Goal: Information Seeking & Learning: Learn about a topic

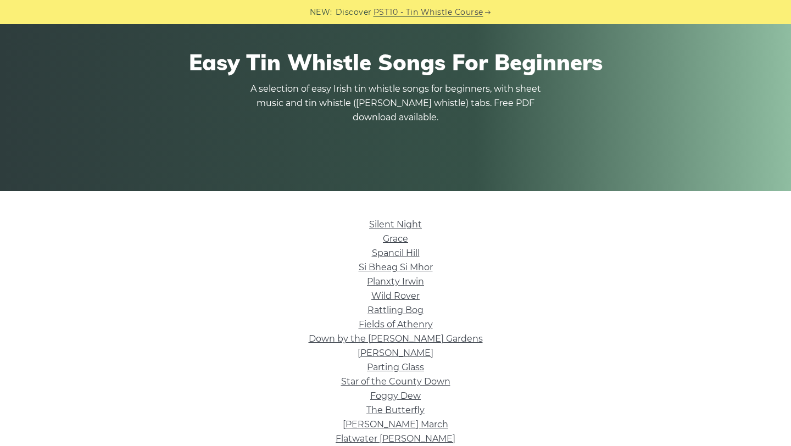
scroll to position [98, 0]
click at [399, 219] on link "Silent Night" at bounding box center [395, 224] width 53 height 10
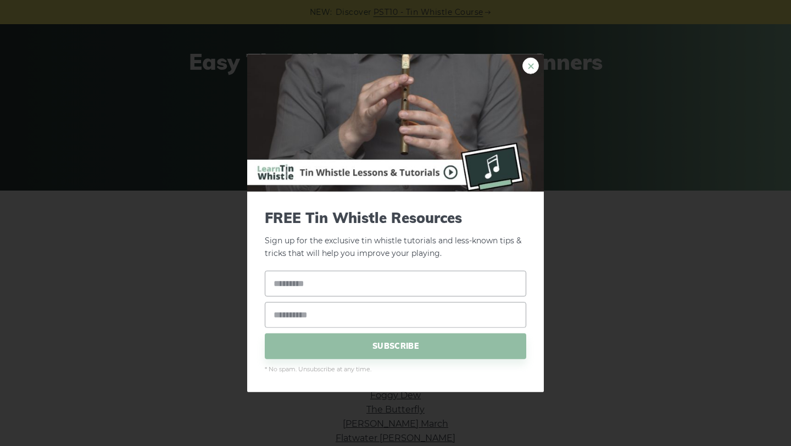
click at [535, 69] on link "×" at bounding box center [530, 66] width 16 height 16
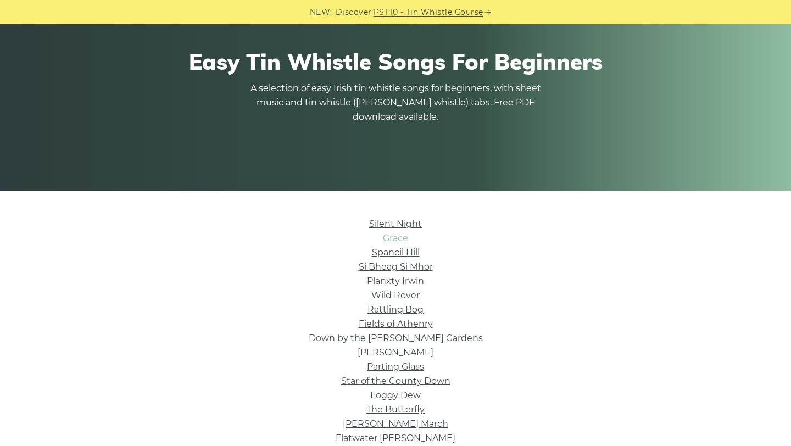
click at [399, 234] on link "Grace" at bounding box center [395, 238] width 25 height 10
click at [392, 257] on link "Spancil Hill" at bounding box center [396, 252] width 48 height 10
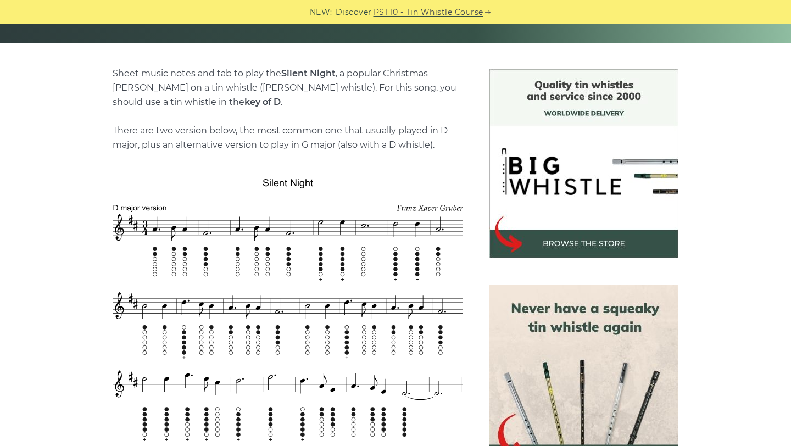
scroll to position [245, 0]
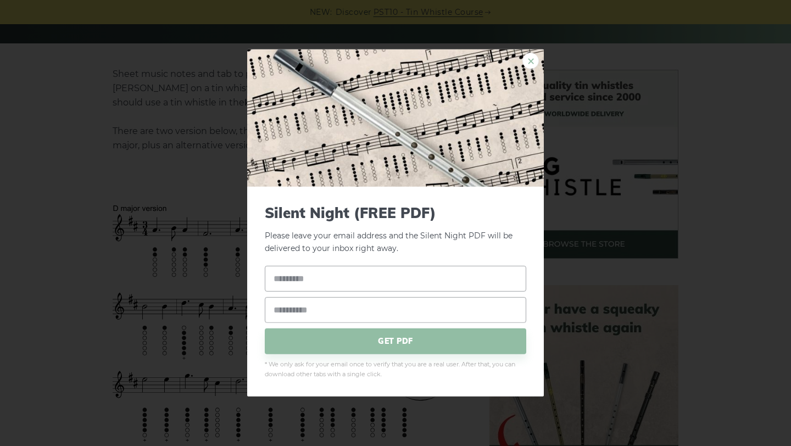
click at [536, 65] on link "×" at bounding box center [530, 61] width 16 height 16
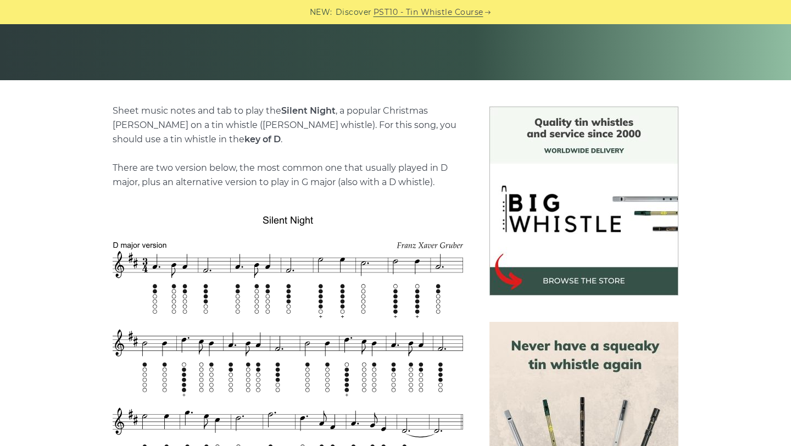
scroll to position [93, 0]
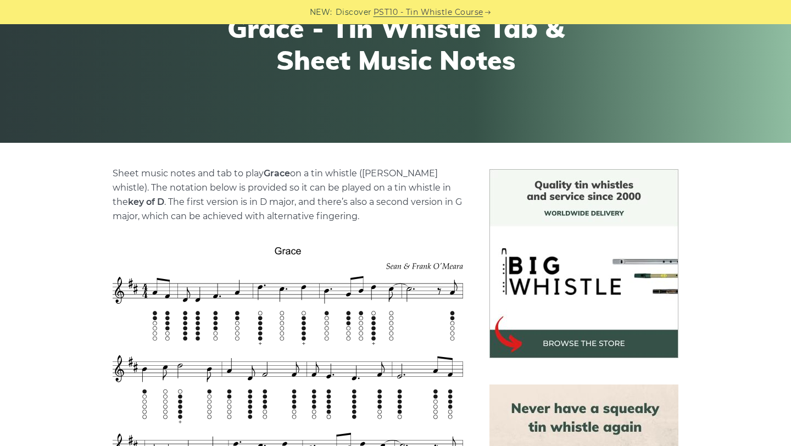
scroll to position [144, 0]
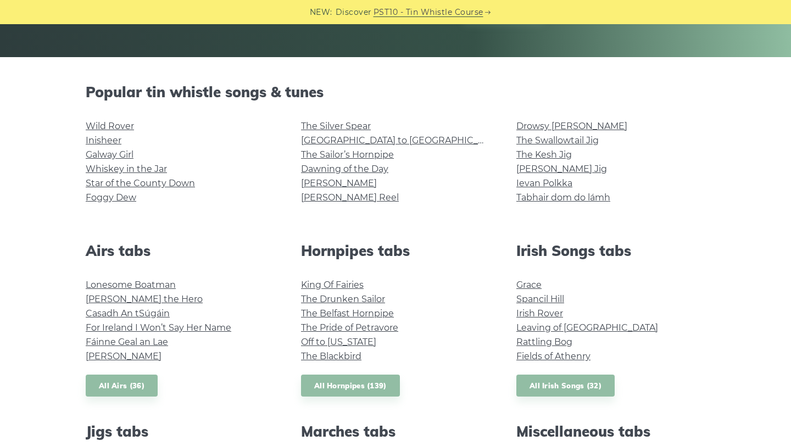
scroll to position [232, 0]
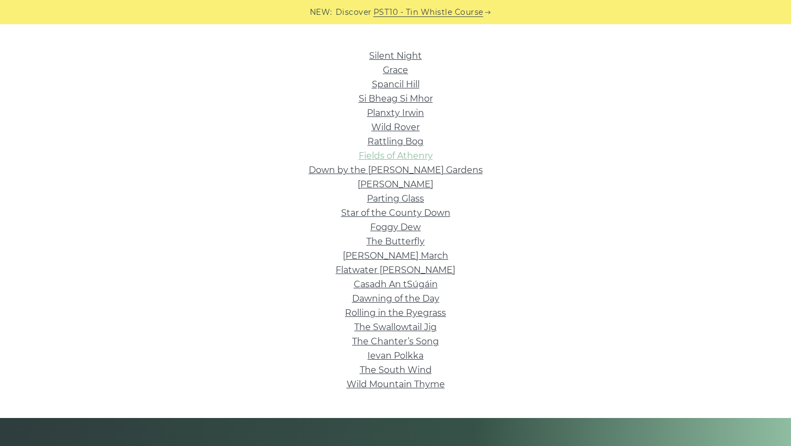
scroll to position [270, 0]
